Goal: Transaction & Acquisition: Book appointment/travel/reservation

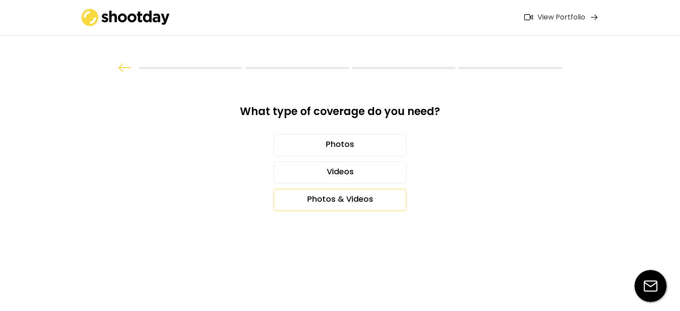
click at [319, 196] on div "Photos & Videos" at bounding box center [340, 200] width 133 height 22
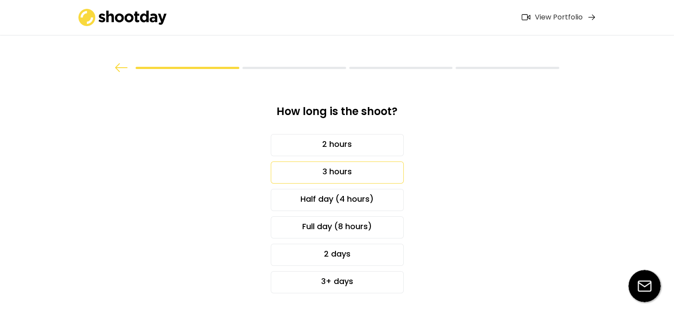
click at [322, 171] on div "3 hours" at bounding box center [337, 173] width 133 height 22
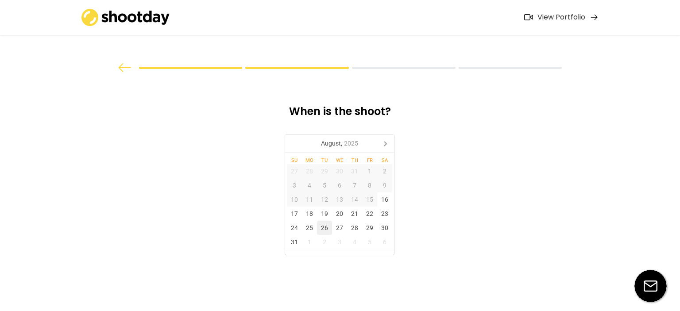
click at [327, 232] on div "26" at bounding box center [324, 228] width 15 height 14
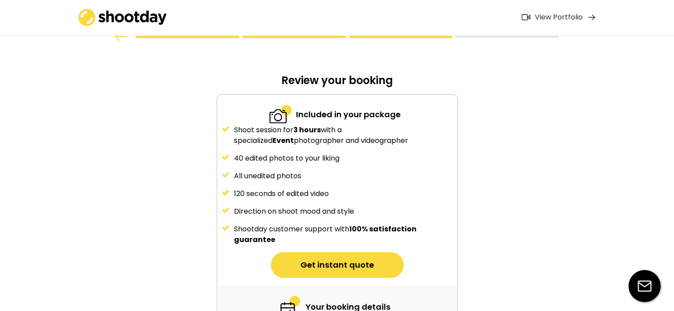
scroll to position [44, 0]
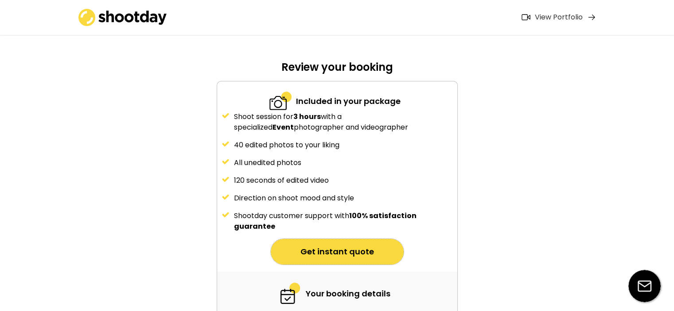
click at [328, 244] on button "Get instant quote" at bounding box center [337, 252] width 133 height 26
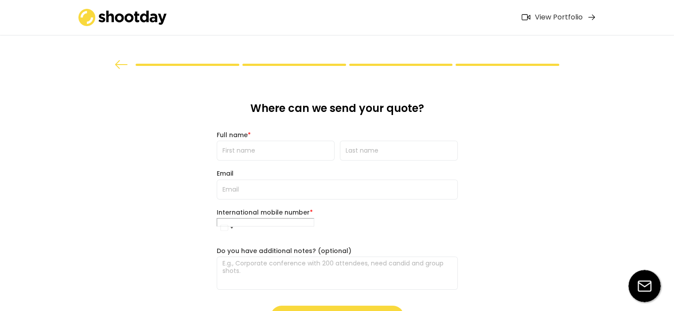
scroll to position [0, 0]
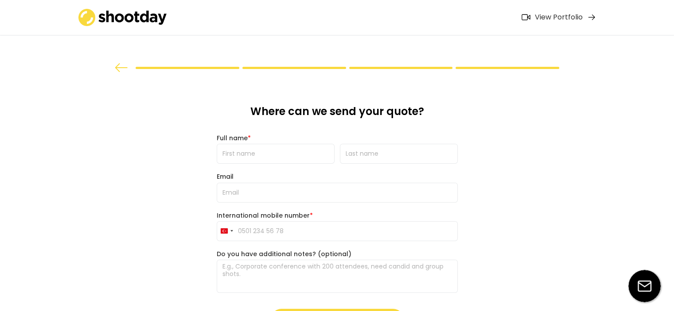
click at [259, 150] on input "input" at bounding box center [276, 154] width 118 height 20
type input "Ecren"
type input "Dilber"
type input "[EMAIL_ADDRESS][DOMAIN_NAME]"
type input "[PHONE_NUMBER]"
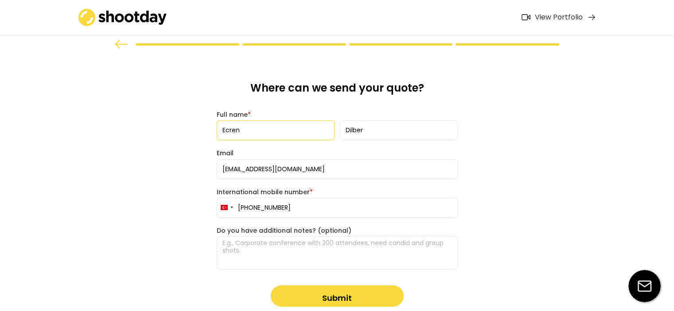
scroll to position [44, 0]
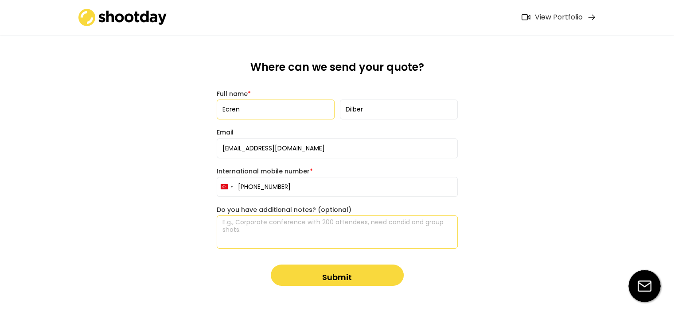
click at [265, 229] on textarea at bounding box center [337, 232] width 241 height 33
paste textarea "To whom it may concern, Its Ecren from [GEOGRAPHIC_DATA]. We are a global compa…"
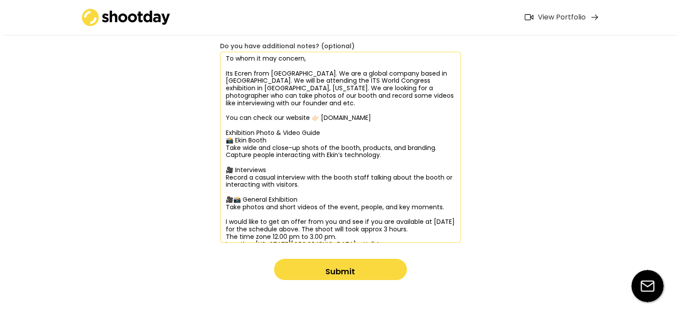
scroll to position [221, 0]
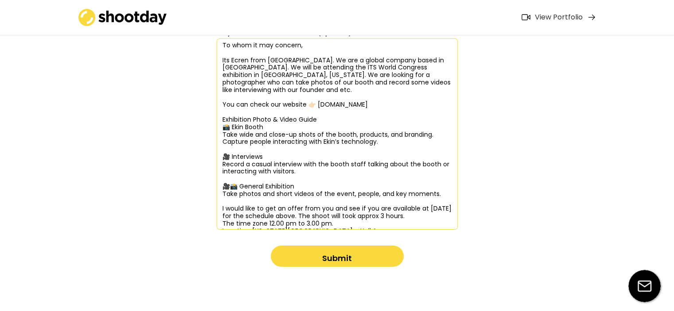
type textarea "To whom it may concern, Its Ecren from [GEOGRAPHIC_DATA]. We are a global compa…"
click at [293, 240] on div "Where can we send your quote? Full name * Email [EMAIL_ADDRESS][DOMAIN_NAME] In…" at bounding box center [336, 75] width 255 height 446
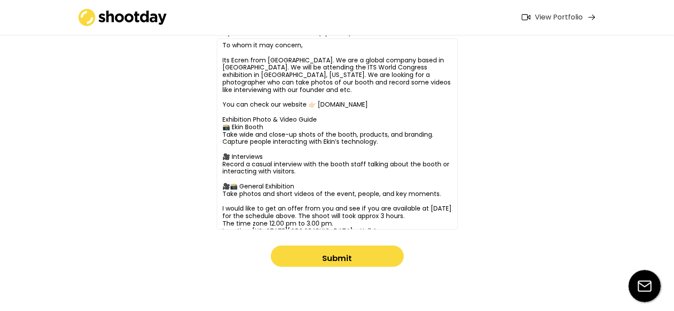
click at [298, 246] on button "Submit" at bounding box center [337, 256] width 133 height 21
